Goal: Task Accomplishment & Management: Manage account settings

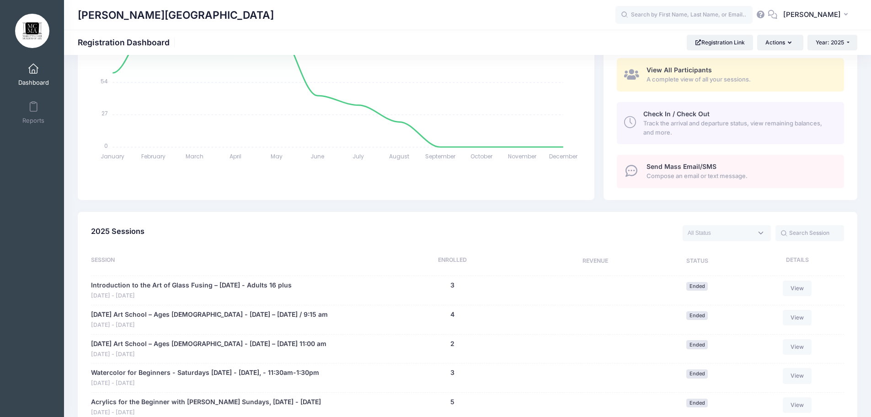
scroll to position [183, 0]
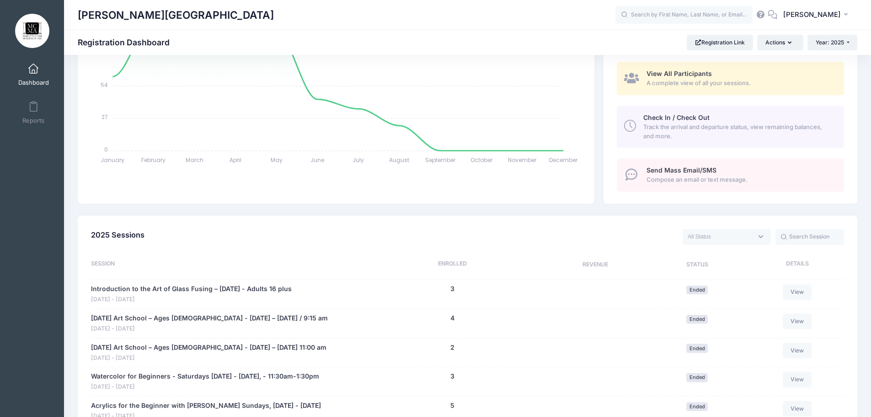
click at [706, 239] on textarea "Search" at bounding box center [720, 236] width 65 height 8
select select "future"
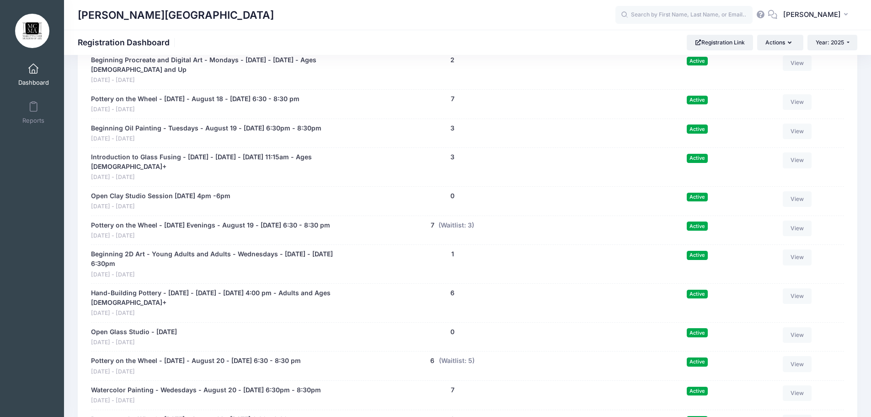
scroll to position [229, 0]
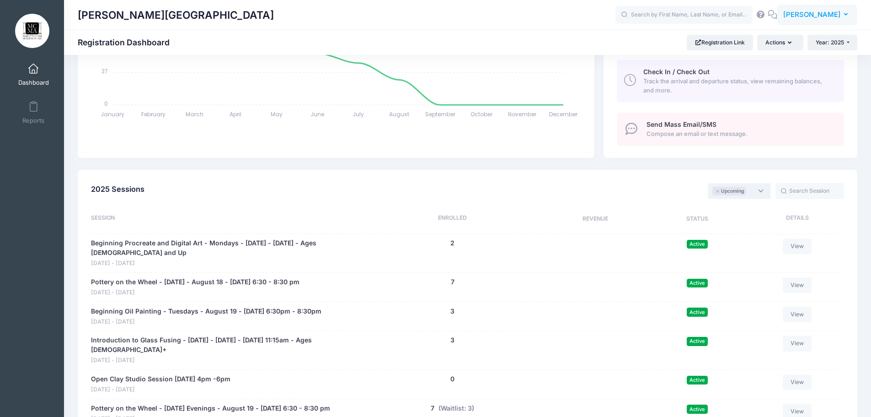
click at [800, 14] on span "Stephanie Diaz" at bounding box center [812, 15] width 58 height 10
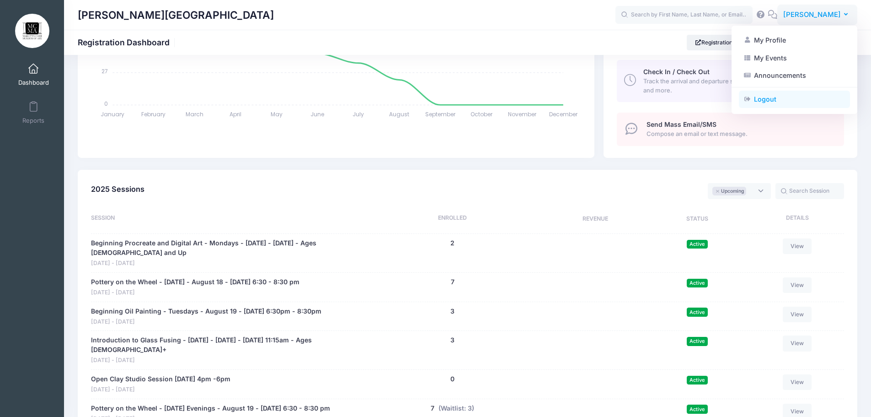
click at [759, 102] on link "Logout" at bounding box center [794, 99] width 111 height 17
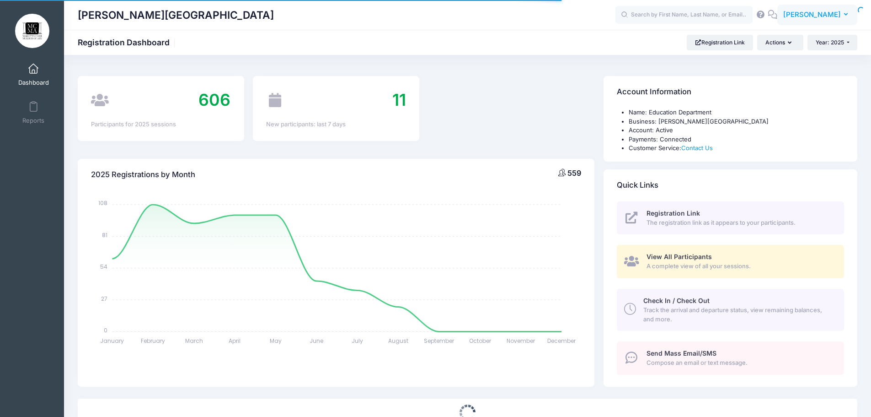
click at [838, 17] on body "Processing Request Please wait... Processing Request Please wait... Processing …" at bounding box center [435, 208] width 871 height 417
select select
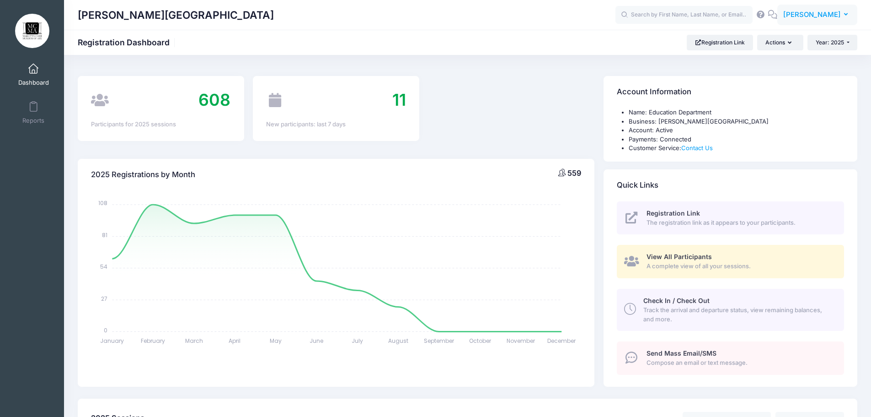
click at [847, 15] on icon "button" at bounding box center [847, 15] width 7 height 0
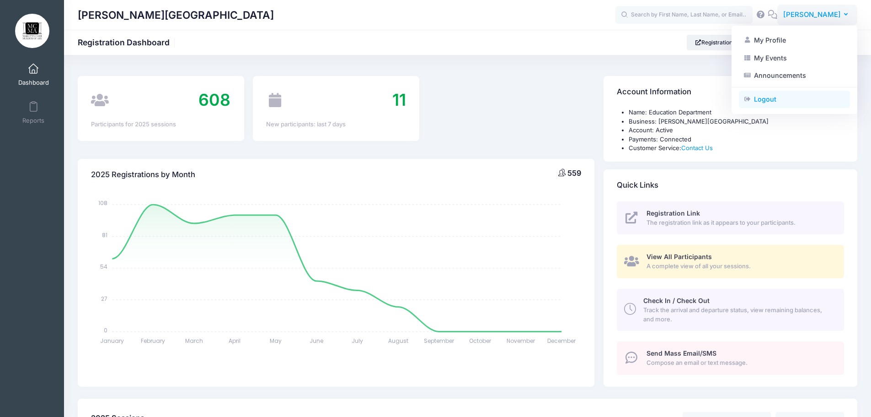
click at [778, 106] on link "Logout" at bounding box center [794, 99] width 111 height 17
